Goal: Information Seeking & Learning: Learn about a topic

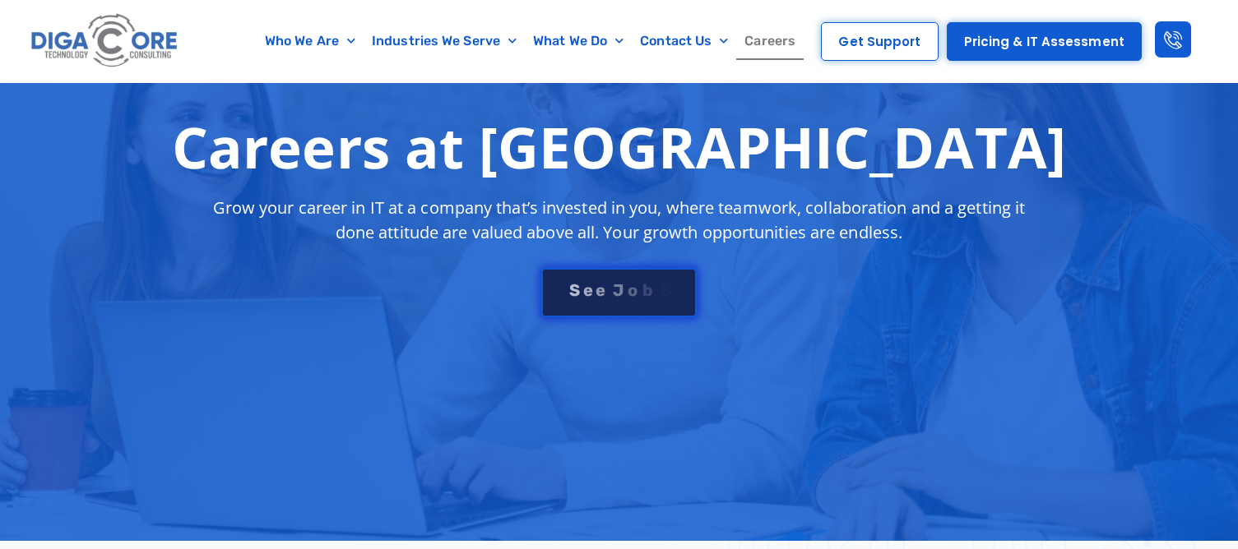
click at [663, 294] on span "B" at bounding box center [666, 290] width 12 height 16
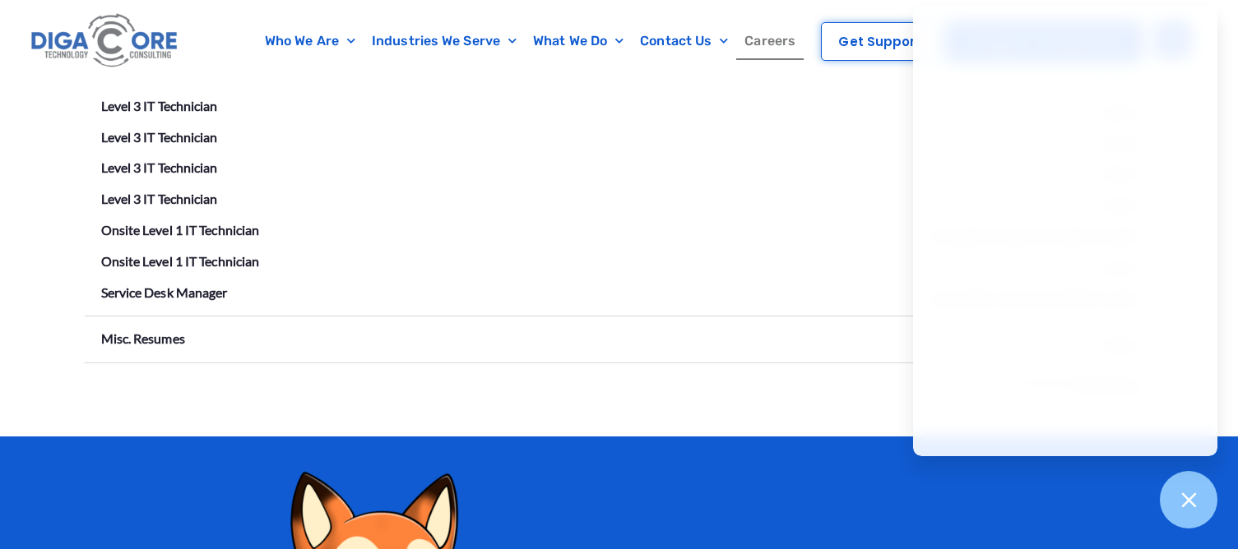
scroll to position [2961, 0]
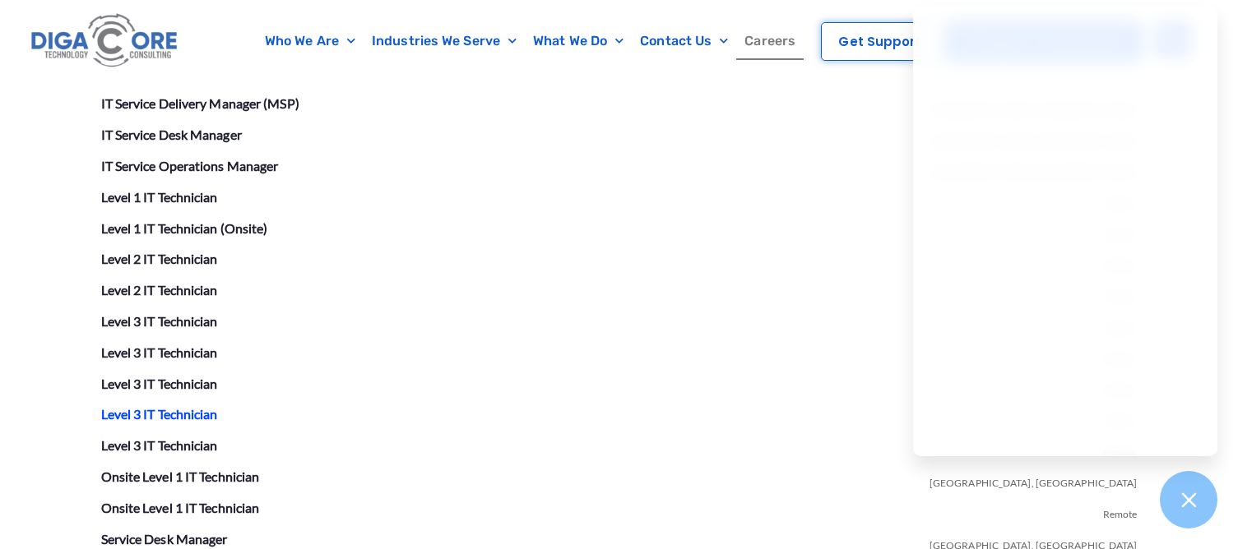
click at [175, 414] on link "Level 3 IT Technician" at bounding box center [159, 414] width 117 height 16
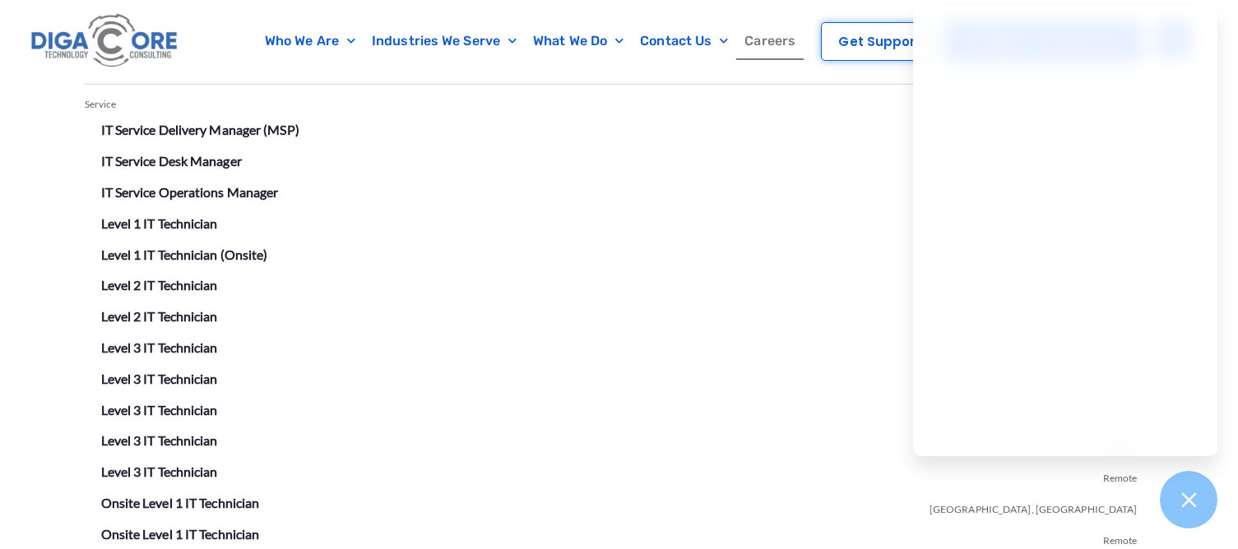
scroll to position [2960, 0]
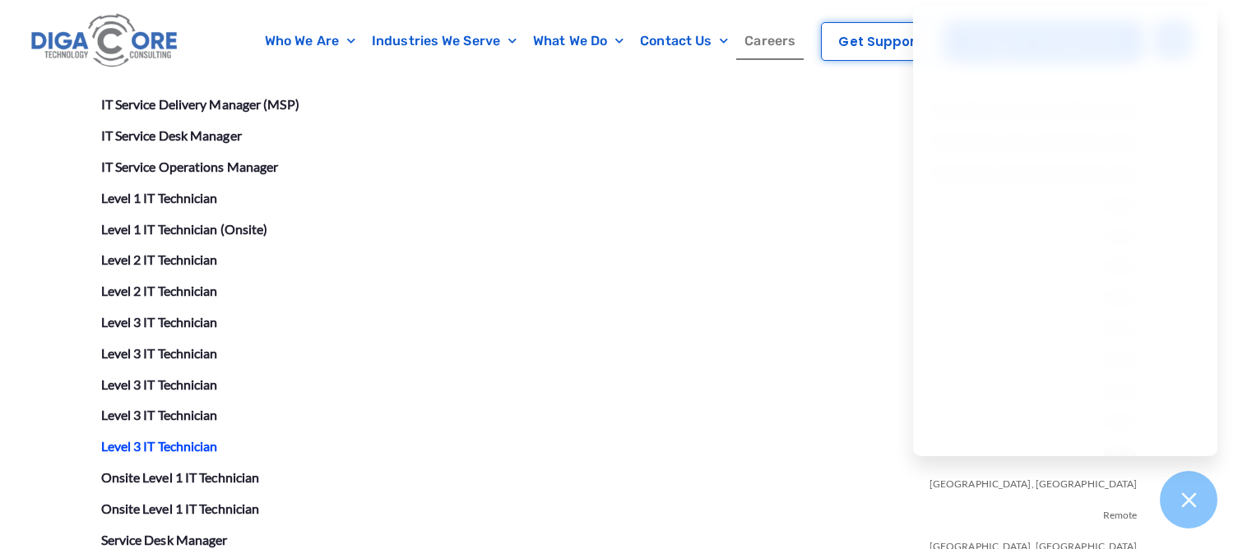
click at [178, 444] on link "Level 3 IT Technician" at bounding box center [159, 446] width 117 height 16
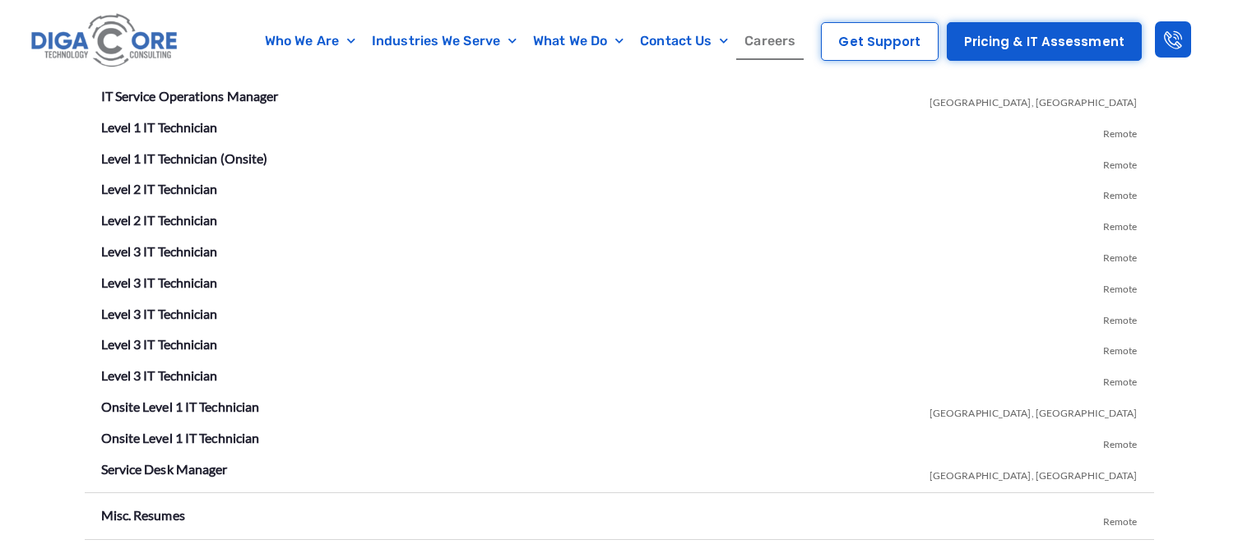
scroll to position [3125, 0]
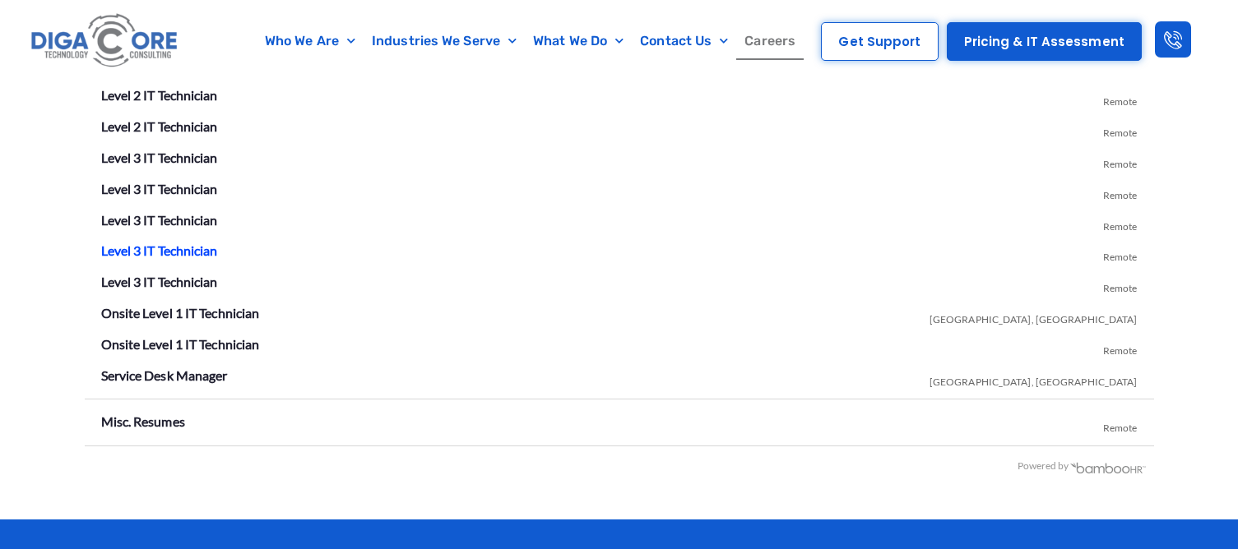
click at [169, 246] on link "Level 3 IT Technician" at bounding box center [159, 251] width 117 height 16
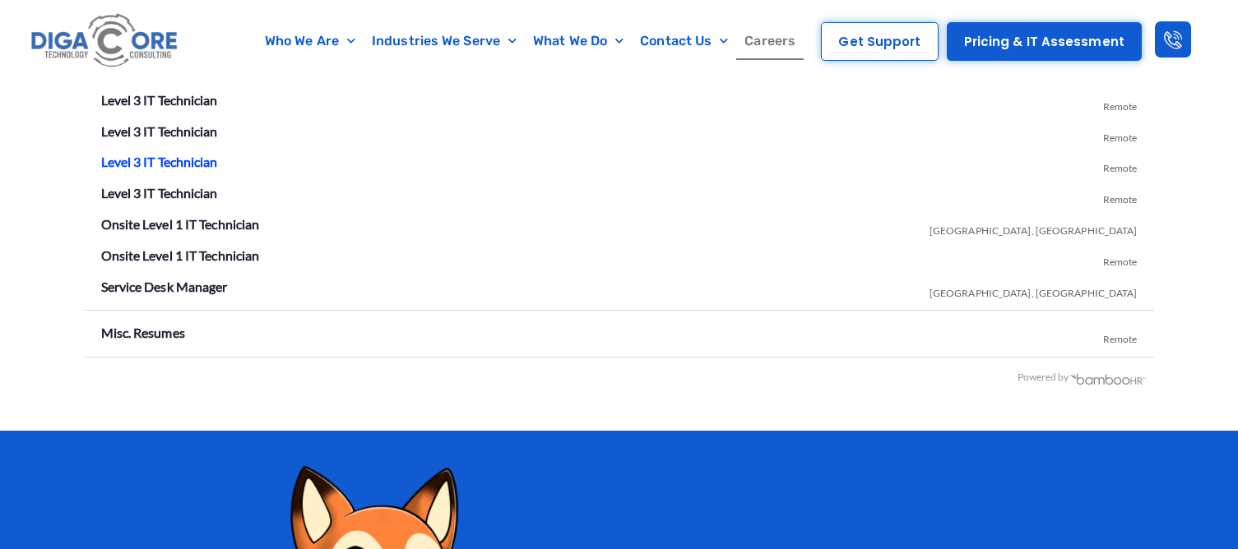
scroll to position [3124, 0]
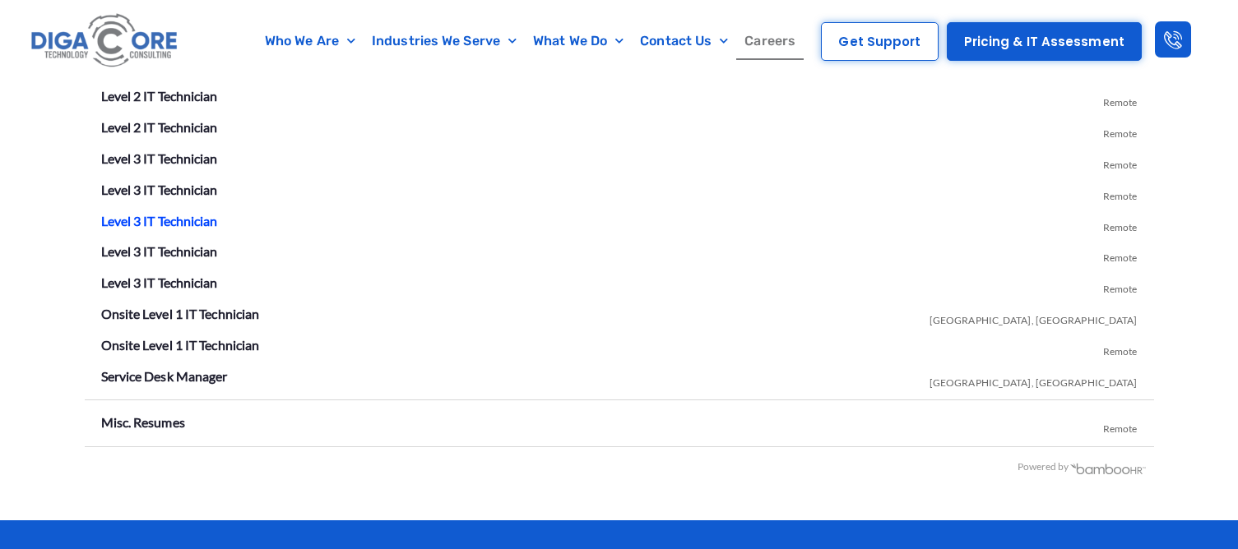
click at [167, 223] on link "Level 3 IT Technician" at bounding box center [159, 221] width 117 height 16
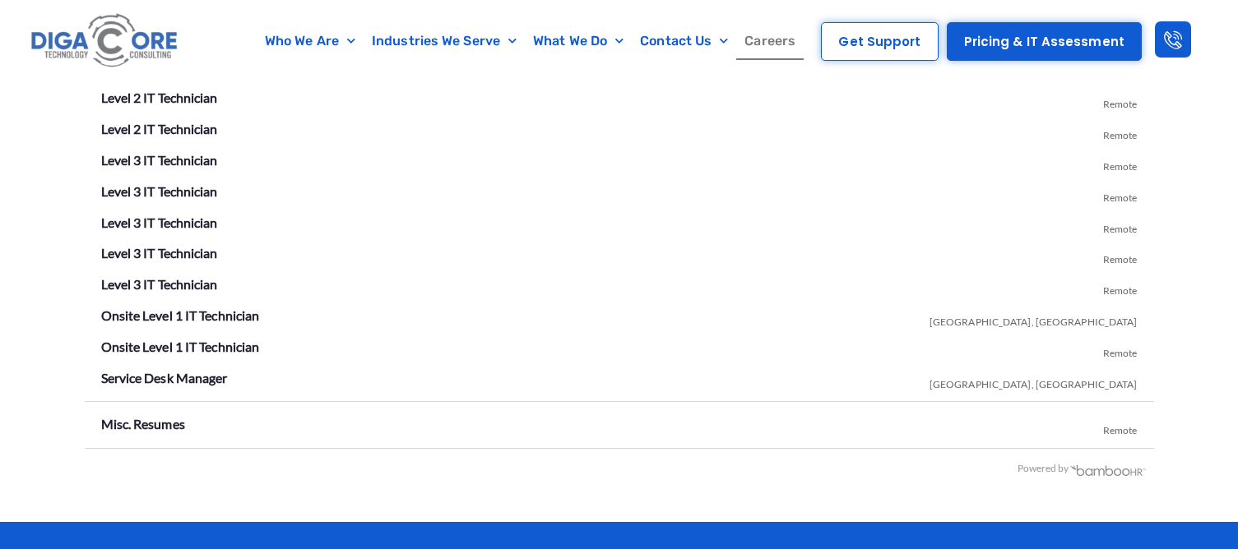
scroll to position [3124, 0]
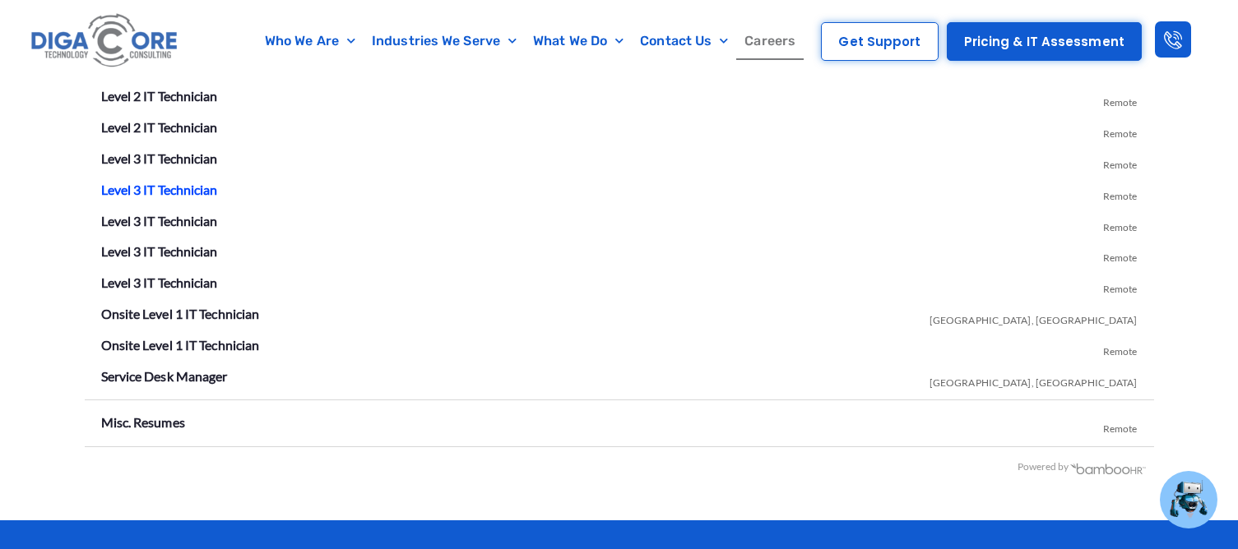
click at [186, 191] on link "Level 3 IT Technician" at bounding box center [159, 190] width 117 height 16
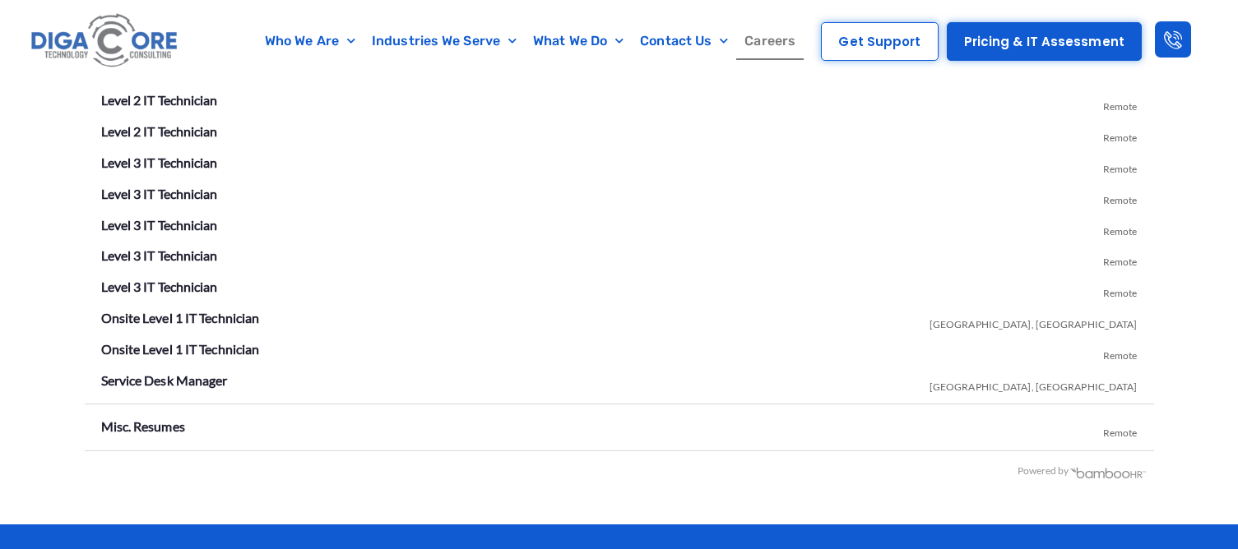
scroll to position [3124, 0]
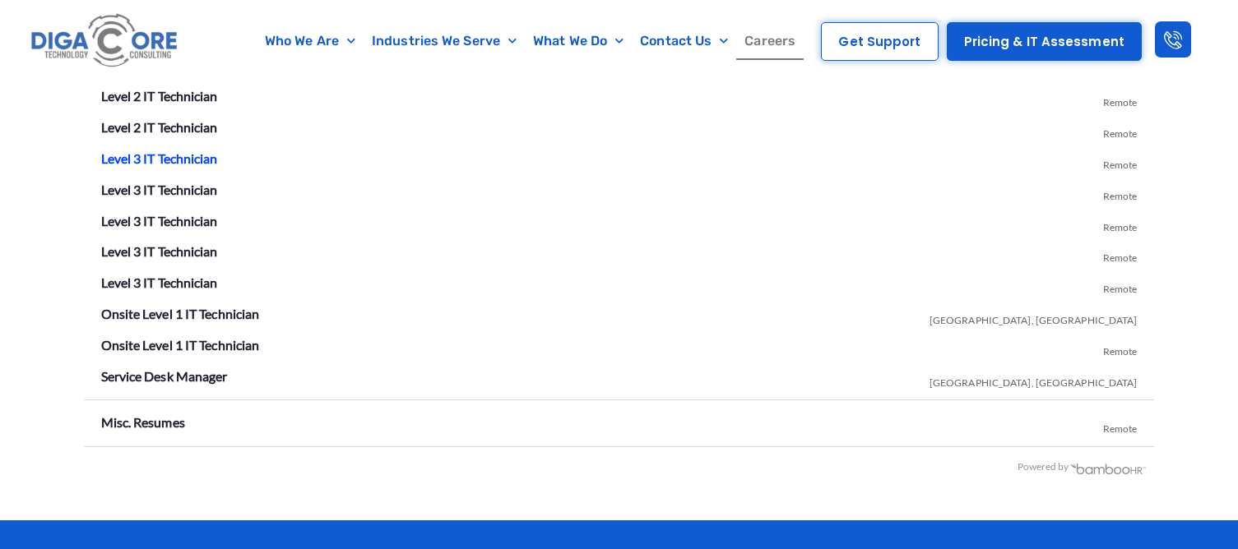
click at [176, 151] on link "Level 3 IT Technician" at bounding box center [159, 159] width 117 height 16
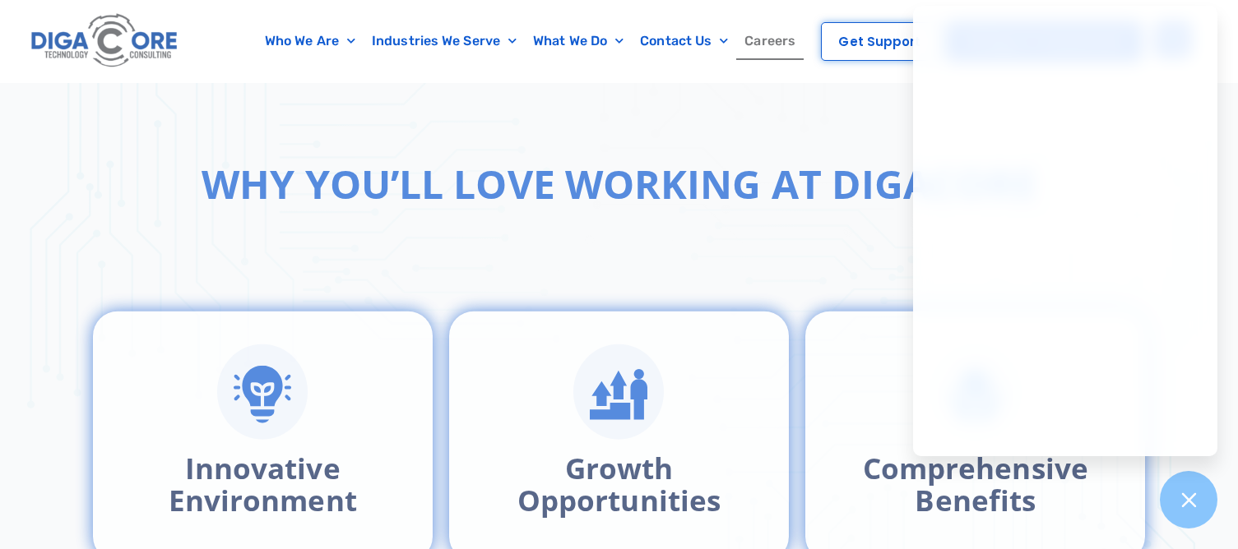
scroll to position [656, 0]
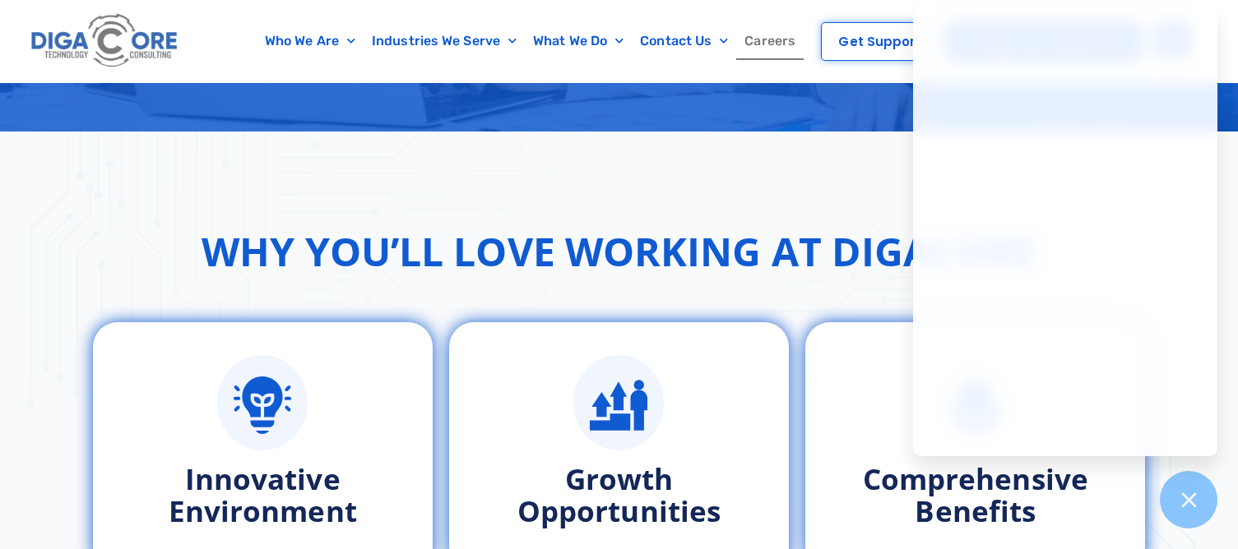
click at [779, 39] on link "Careers" at bounding box center [769, 41] width 67 height 38
